Goal: Information Seeking & Learning: Learn about a topic

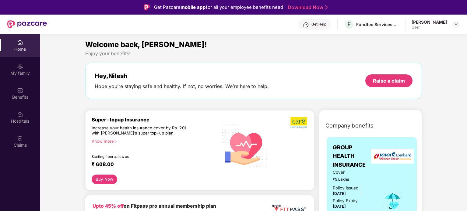
scroll to position [34, 0]
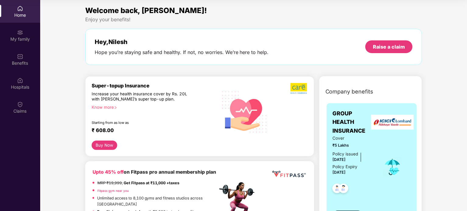
click at [18, 13] on div "Home" at bounding box center [20, 15] width 40 height 6
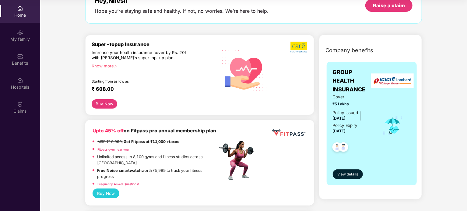
scroll to position [61, 0]
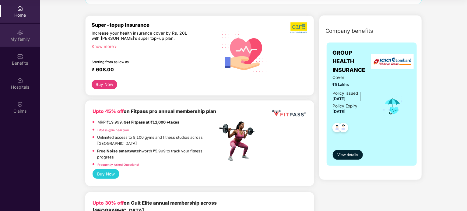
click at [22, 40] on div "My family" at bounding box center [20, 39] width 40 height 6
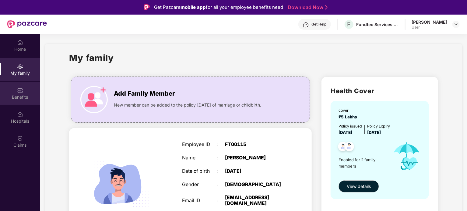
scroll to position [0, 0]
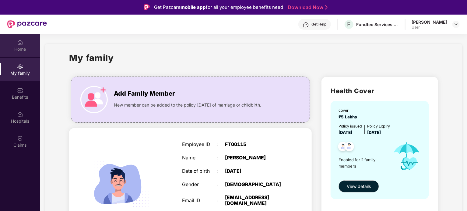
click at [24, 50] on div "Home" at bounding box center [20, 49] width 40 height 6
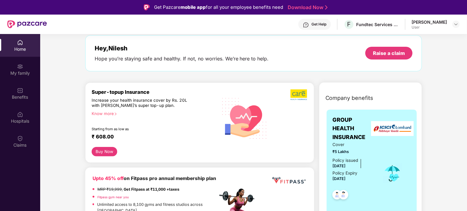
scroll to position [61, 0]
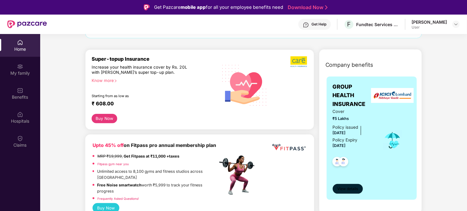
click at [349, 186] on span "View details" at bounding box center [347, 189] width 21 height 6
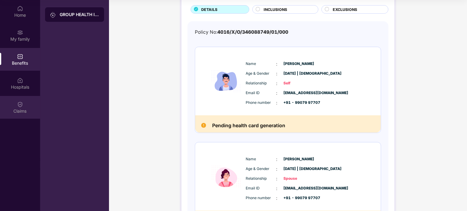
scroll to position [0, 0]
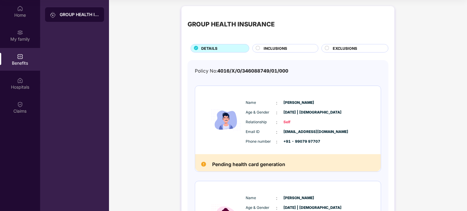
click at [282, 47] on span "INCLUSIONS" at bounding box center [274, 49] width 23 height 6
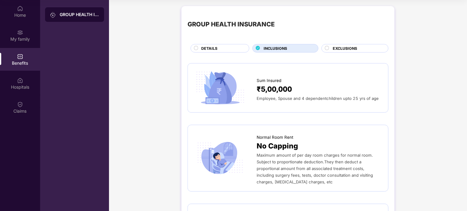
click at [348, 46] on span "EXCLUSIONS" at bounding box center [344, 49] width 24 height 6
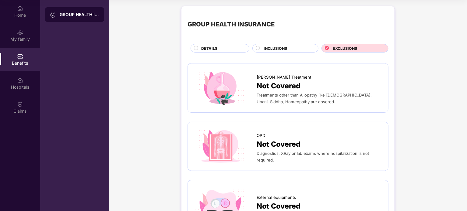
click at [198, 46] on div "DETAILS" at bounding box center [222, 49] width 48 height 7
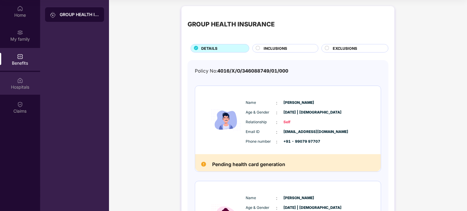
click at [23, 83] on img at bounding box center [20, 81] width 6 height 6
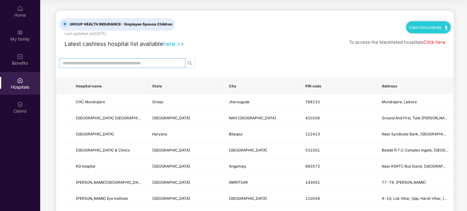
click at [115, 62] on input "text" at bounding box center [120, 63] width 114 height 7
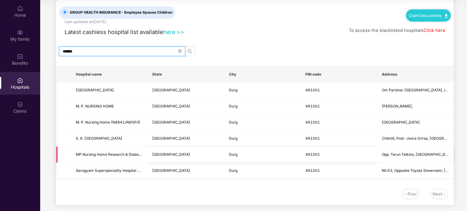
scroll to position [17, 0]
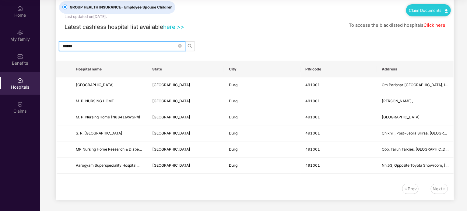
drag, startPoint x: 98, startPoint y: 46, endPoint x: 61, endPoint y: 48, distance: 37.5
click at [61, 48] on span "******" at bounding box center [122, 46] width 126 height 10
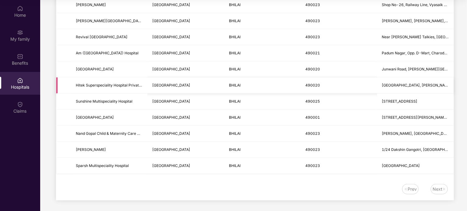
scroll to position [0, 0]
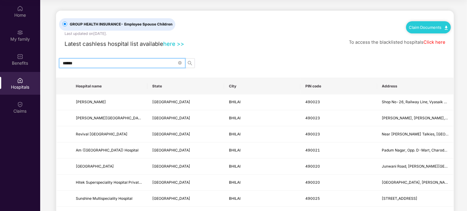
drag, startPoint x: 83, startPoint y: 64, endPoint x: 54, endPoint y: 61, distance: 29.3
click at [54, 61] on main "GROUP HEALTH INSURANCE - Employee Spouse Children Last updated on [DATE] . Clai…" at bounding box center [253, 155] width 426 height 310
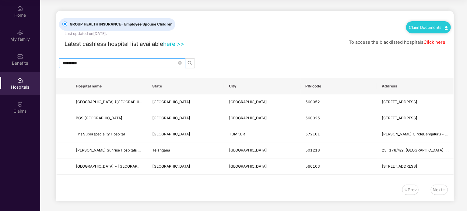
click at [75, 59] on span "*********" at bounding box center [122, 63] width 126 height 10
click at [76, 60] on input "*********" at bounding box center [120, 63] width 114 height 7
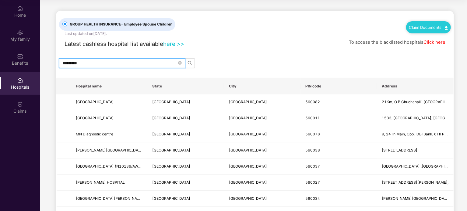
drag, startPoint x: 98, startPoint y: 63, endPoint x: 49, endPoint y: 57, distance: 49.3
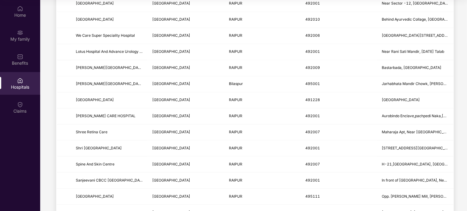
scroll to position [632, 0]
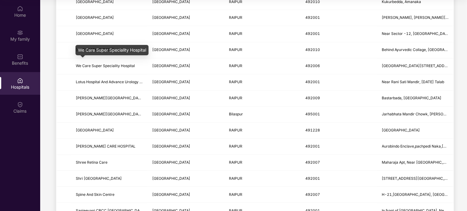
type input "******"
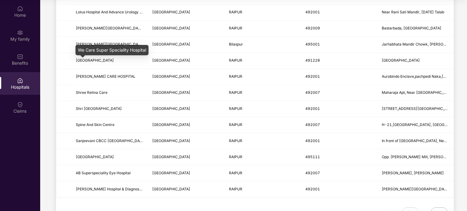
scroll to position [365, 0]
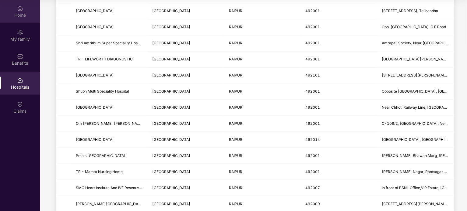
click at [22, 13] on div "Home" at bounding box center [20, 15] width 40 height 6
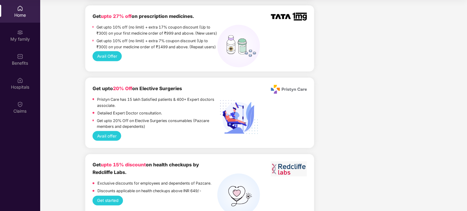
scroll to position [456, 0]
